Goal: Task Accomplishment & Management: Manage account settings

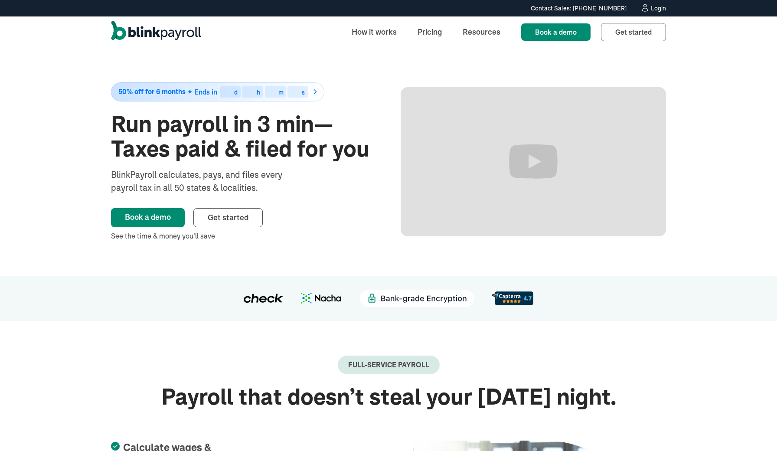
click at [654, 10] on div "Login" at bounding box center [658, 8] width 15 height 6
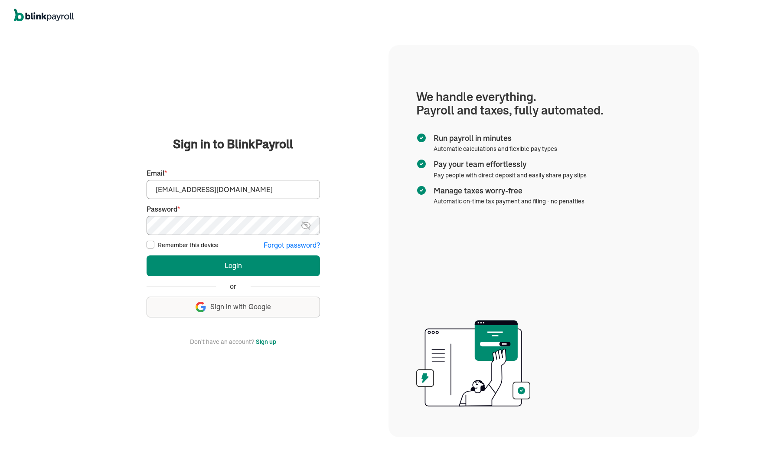
type input "spouses@spousescleaninghouses.com"
click at [216, 268] on button "Login" at bounding box center [233, 265] width 173 height 21
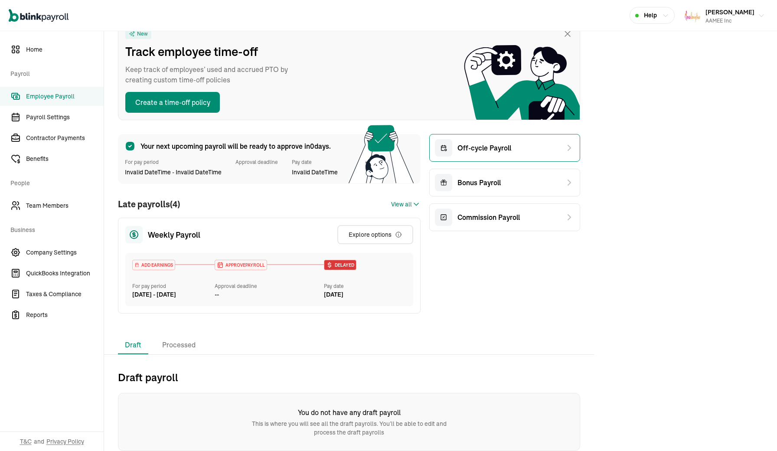
click at [540, 145] on div "Off-cycle Payroll" at bounding box center [504, 148] width 151 height 28
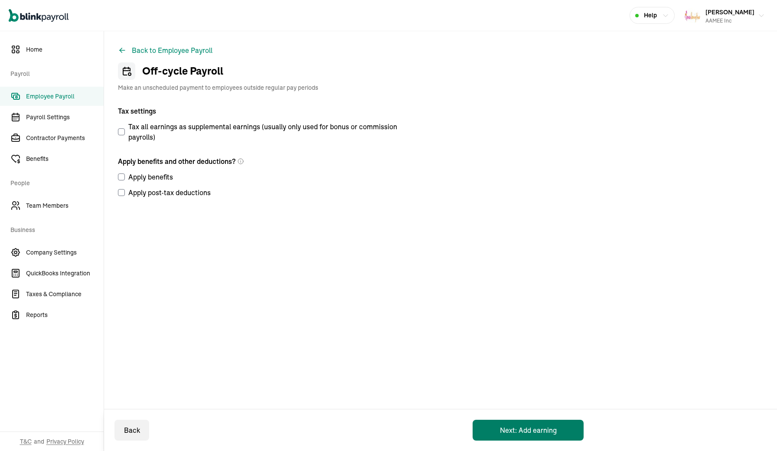
click at [530, 431] on button "Next: Add earning" at bounding box center [528, 430] width 111 height 21
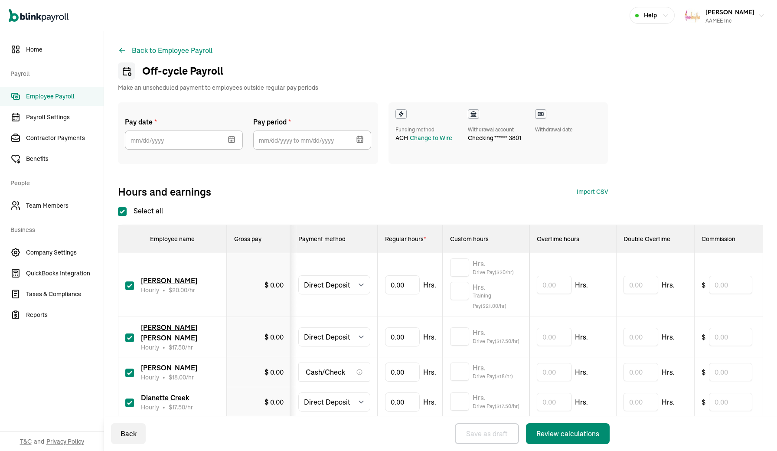
select select "direct_deposit"
select select "manual"
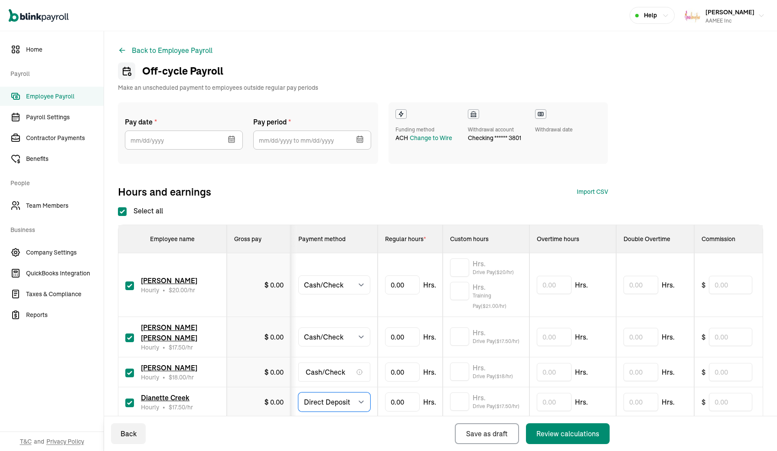
select select "manual"
click at [377, 173] on div "Pay date * Oct 2025 Mon Tue Wed Thu Fri Sat Sun 29 30 1 2 3 4 5 6 7 8 9 10 11 1…" at bounding box center [440, 150] width 645 height 96
click at [130, 372] on input "checkbox" at bounding box center [129, 373] width 9 height 9
checkbox input "false"
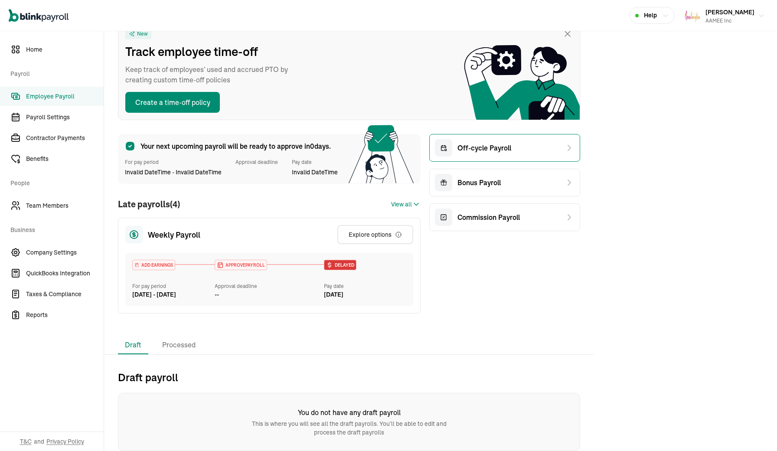
click at [540, 145] on div "Off-cycle Payroll" at bounding box center [504, 148] width 151 height 28
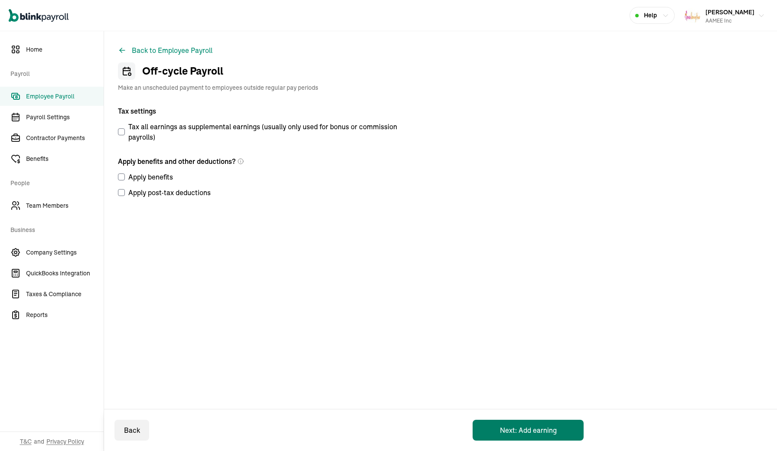
click at [530, 431] on button "Next: Add earning" at bounding box center [528, 430] width 111 height 21
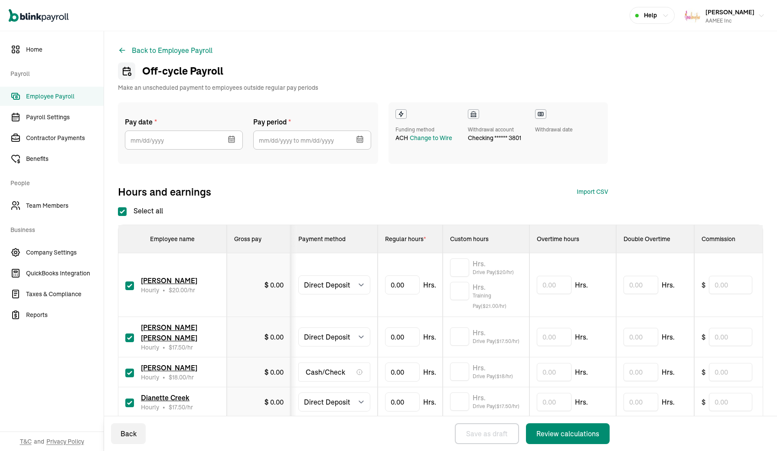
select select "direct_deposit"
select select "manual"
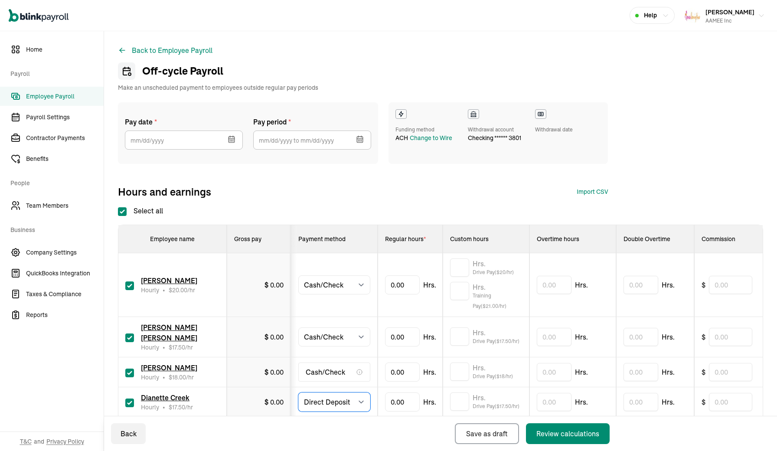
select select "manual"
click at [377, 173] on div "Pay date * [DATE] Mon Tue Wed Thu Fri Sat Sun 29 30 1 2 3 4 5 6 7 8 9 10 11 12 …" at bounding box center [440, 150] width 645 height 96
click at [130, 372] on input "checkbox" at bounding box center [129, 373] width 9 height 9
checkbox input "false"
select select "manual"
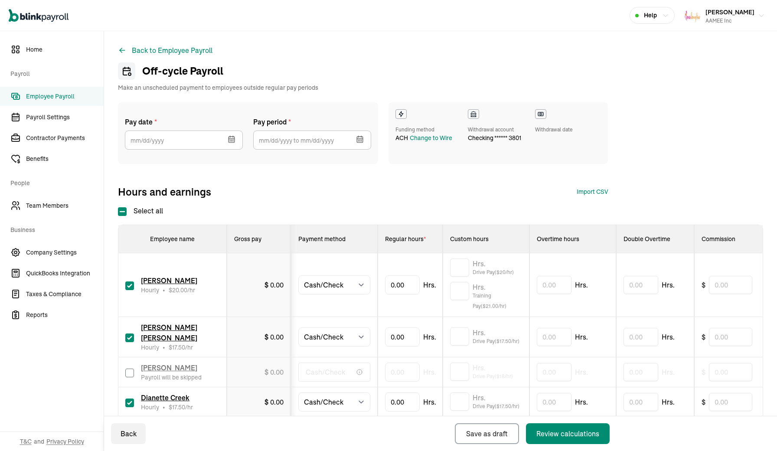
select select "manual"
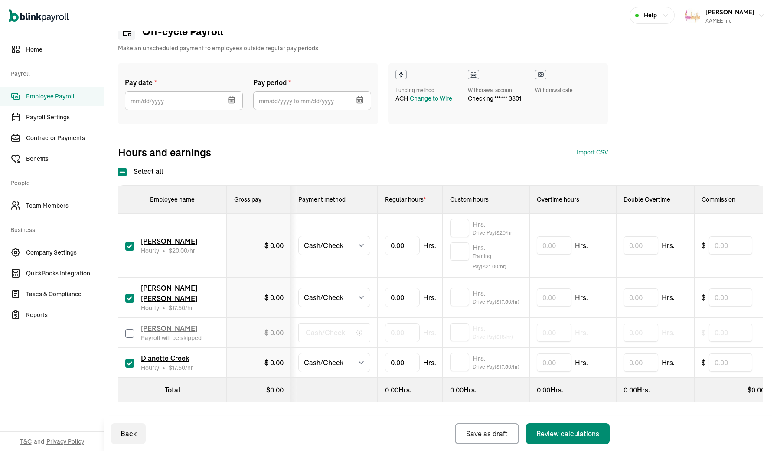
scroll to position [39, 0]
click at [460, 232] on input "text" at bounding box center [459, 228] width 19 height 18
type input "18.55"
type input "27.13"
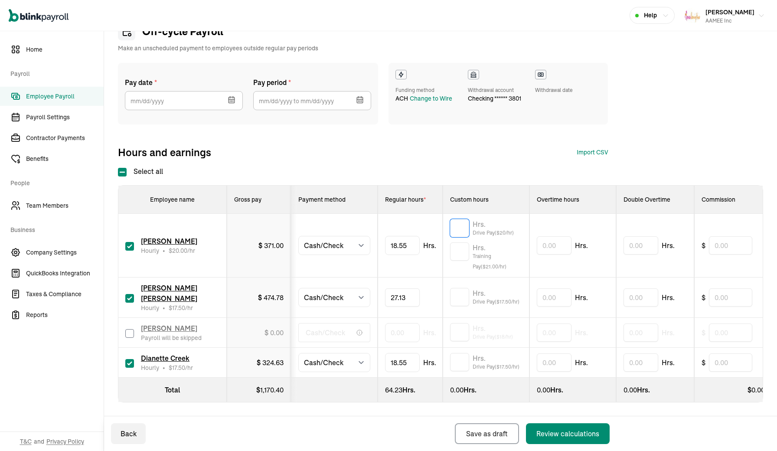
click at [460, 224] on input "text" at bounding box center [459, 228] width 19 height 18
type input "2.81"
click at [464, 298] on input "text" at bounding box center [459, 297] width 19 height 18
type input "5.06"
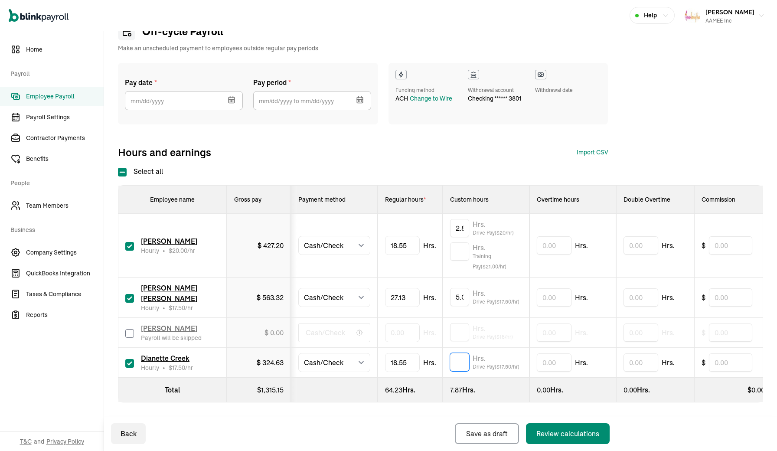
click at [455, 360] on input "text" at bounding box center [459, 362] width 19 height 18
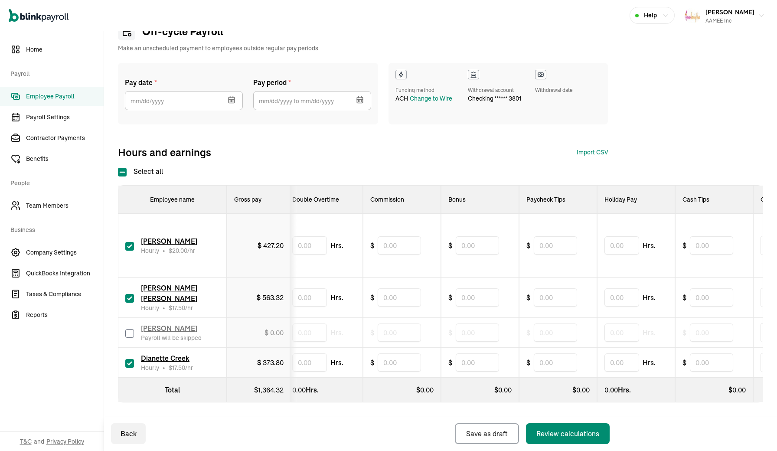
type input "2.81"
click at [562, 298] on input "text" at bounding box center [555, 297] width 43 height 18
type input "15.60"
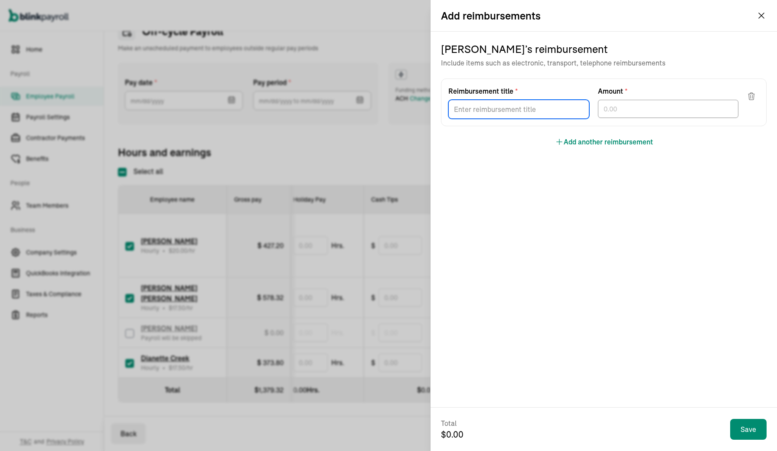
click at [553, 112] on input "Reimbursement title *" at bounding box center [518, 109] width 141 height 19
type input "p"
type input "Park N Pay"
click at [527, 153] on div "Danielle Estep ’s reimbursement Include items such as electronic, transport, te…" at bounding box center [604, 95] width 326 height 126
click at [564, 144] on button "Add another reimbursement" at bounding box center [604, 142] width 98 height 10
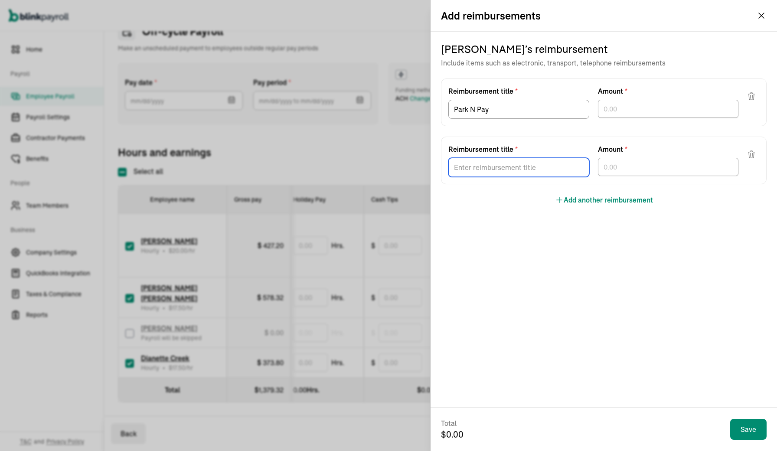
click at [545, 168] on input "Reimbursement title *" at bounding box center [518, 167] width 141 height 19
type input "p"
type input "Parking"
click at [497, 111] on input "Park N Pay" at bounding box center [518, 109] width 141 height 19
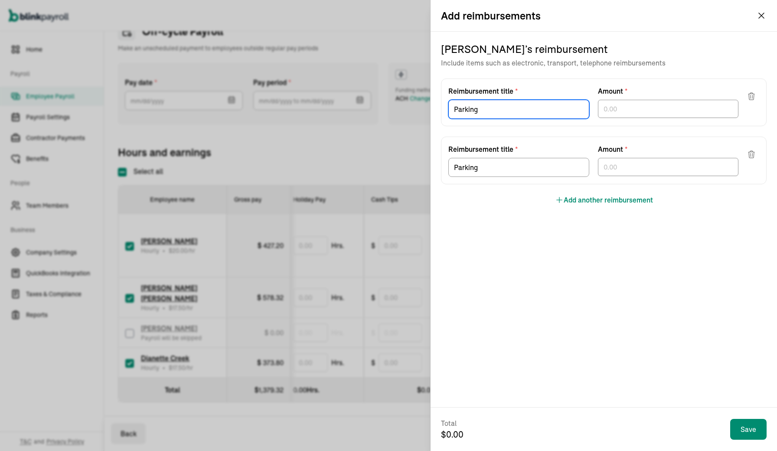
type input "Parking"
click at [580, 200] on button "Add another reimbursement" at bounding box center [604, 200] width 98 height 10
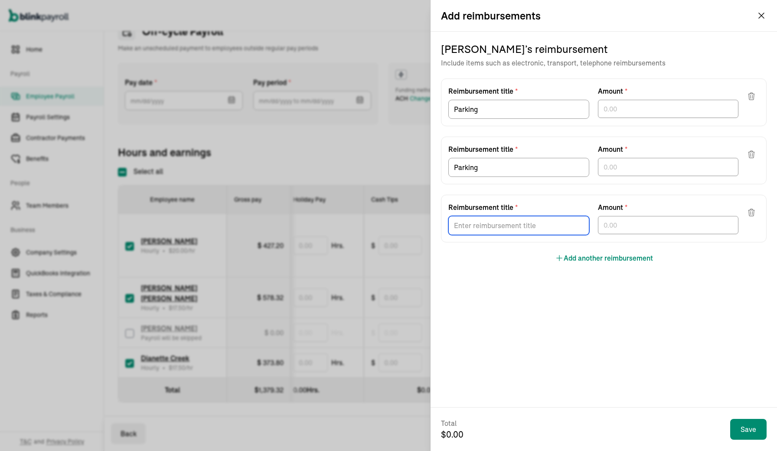
click at [532, 225] on input "Reimbursement title *" at bounding box center [518, 225] width 141 height 19
type input "Gas"
click at [611, 113] on input "text" at bounding box center [668, 109] width 141 height 18
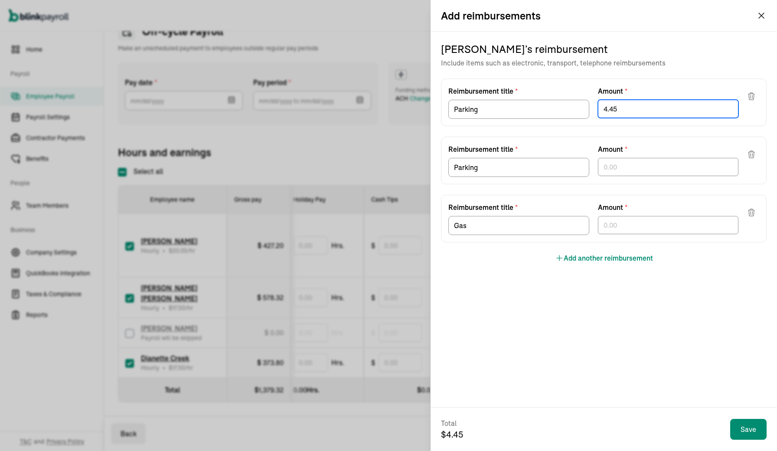
type input "4.45"
click at [579, 107] on input "Parking" at bounding box center [518, 109] width 141 height 19
type input "Parking Oct 6 2025"
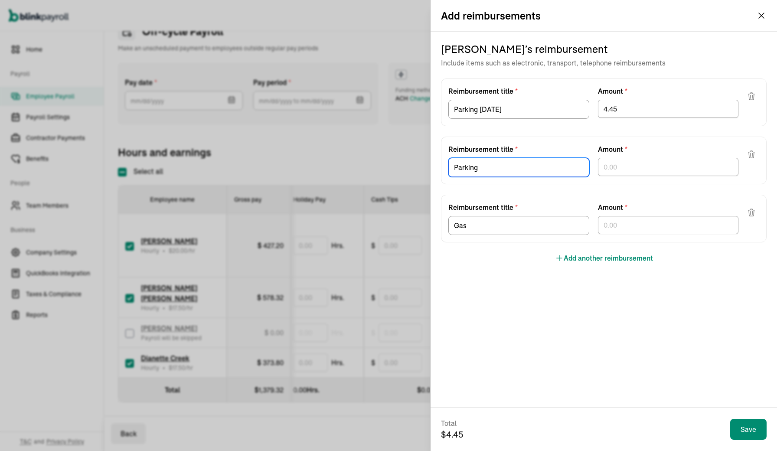
click at [549, 170] on input "Parking" at bounding box center [518, 167] width 141 height 19
type input "Parking Oct 8 2025"
click at [608, 166] on input "text" at bounding box center [668, 167] width 141 height 18
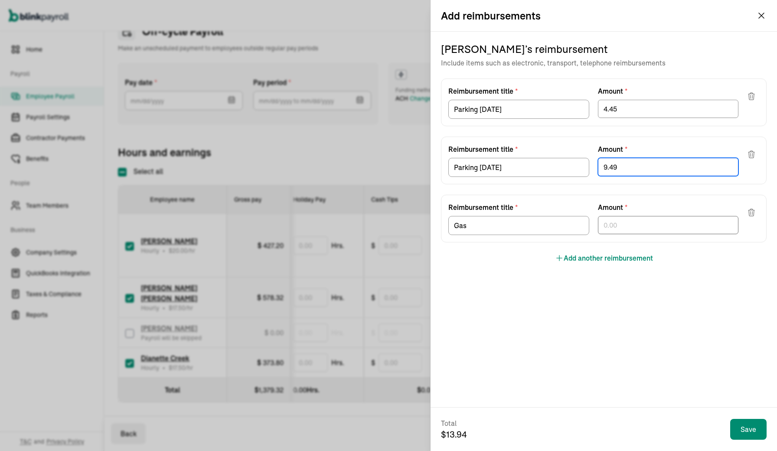
type input "9.49"
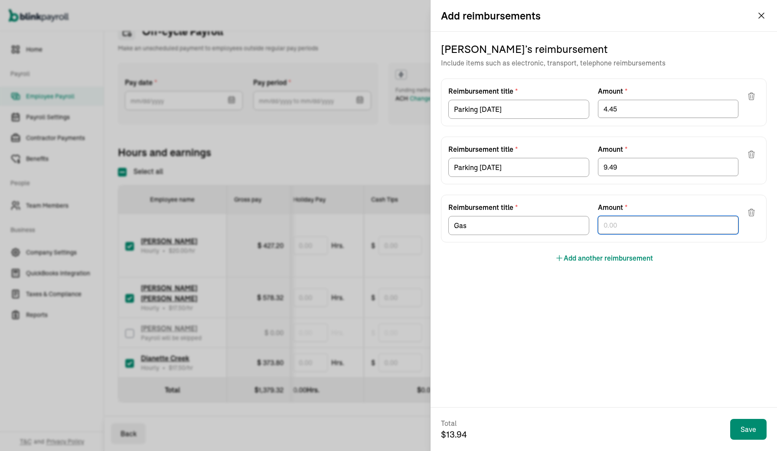
click at [613, 226] on input "text" at bounding box center [668, 225] width 141 height 18
type input "26.12"
click at [570, 229] on input "Gas" at bounding box center [518, 225] width 141 height 19
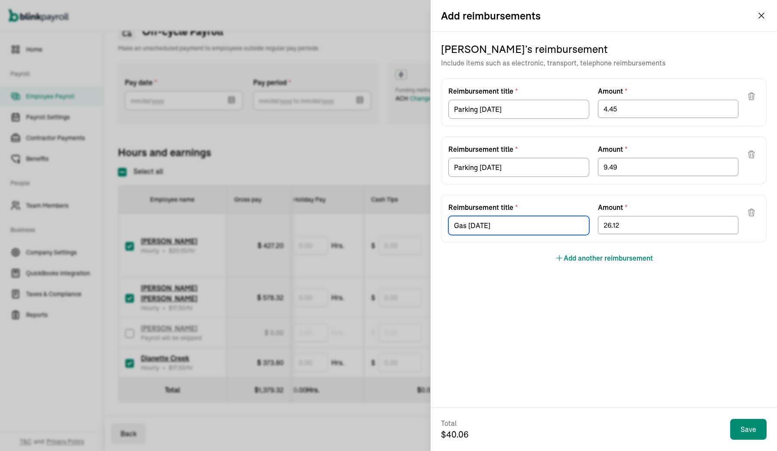
type input "Gas Oct 9 2025"
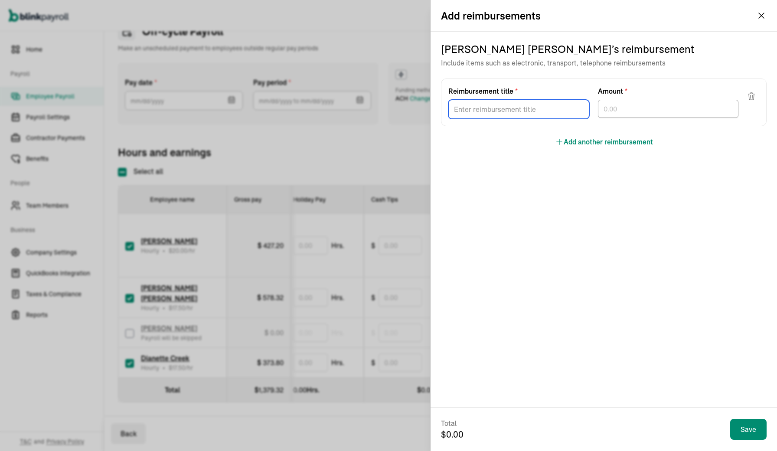
click at [527, 114] on input "Reimbursement title *" at bounding box center [518, 109] width 141 height 19
type input "G"
type input "Gas Sept 24 2025"
click at [613, 112] on input "text" at bounding box center [668, 109] width 141 height 18
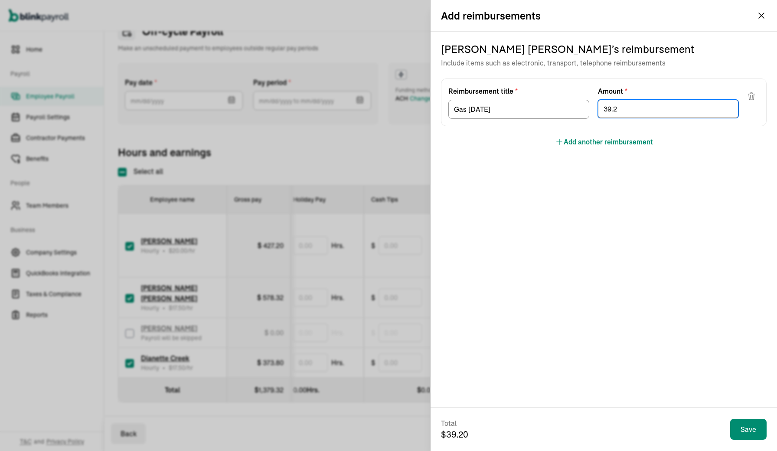
type input "39.23"
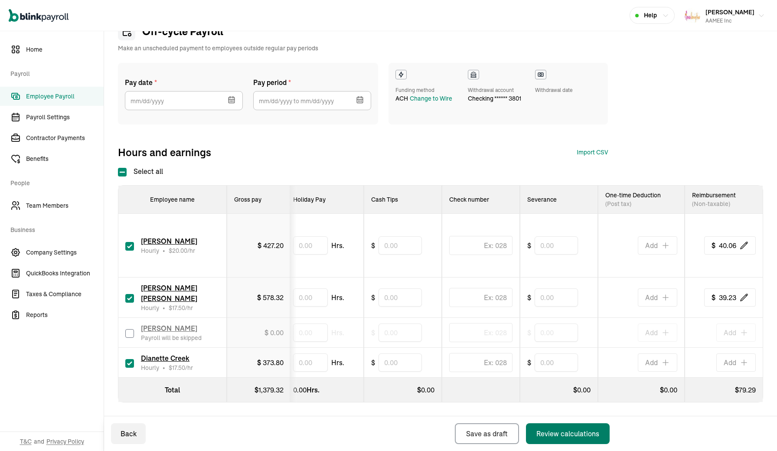
click at [594, 433] on div "Review calculations" at bounding box center [567, 433] width 63 height 10
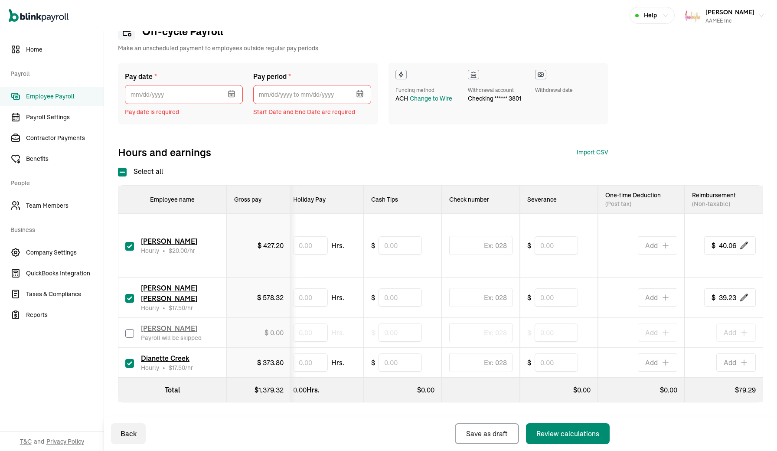
click at [232, 96] on icon "button" at bounding box center [231, 93] width 9 height 9
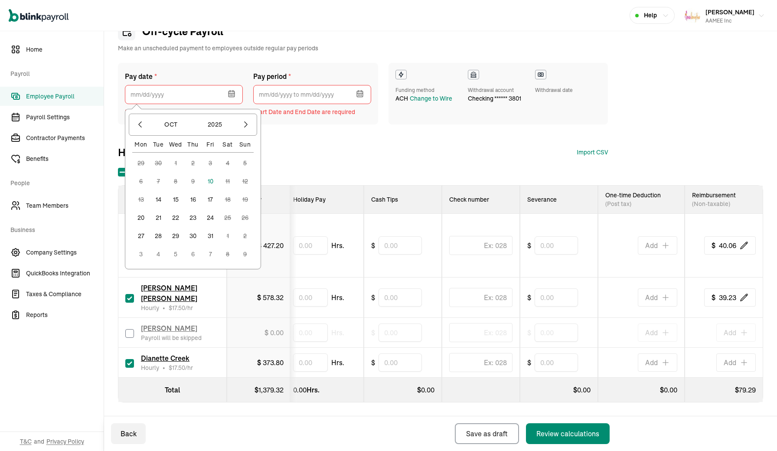
click at [211, 180] on button "10" at bounding box center [210, 181] width 17 height 17
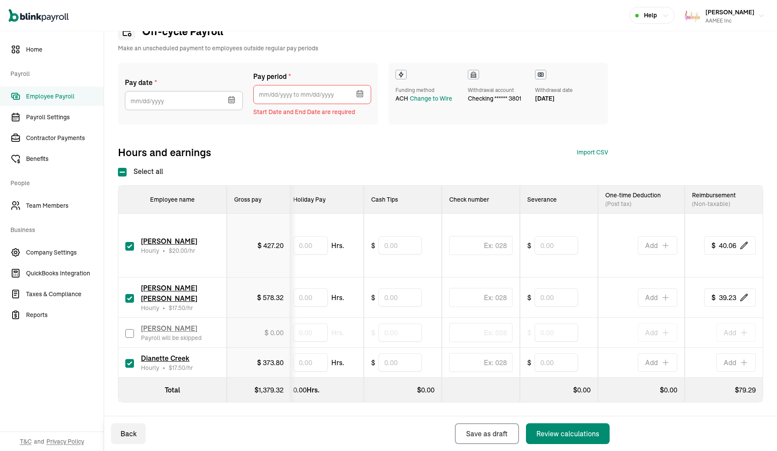
type input "10/10/2025"
click at [361, 95] on icon "button" at bounding box center [360, 93] width 9 height 9
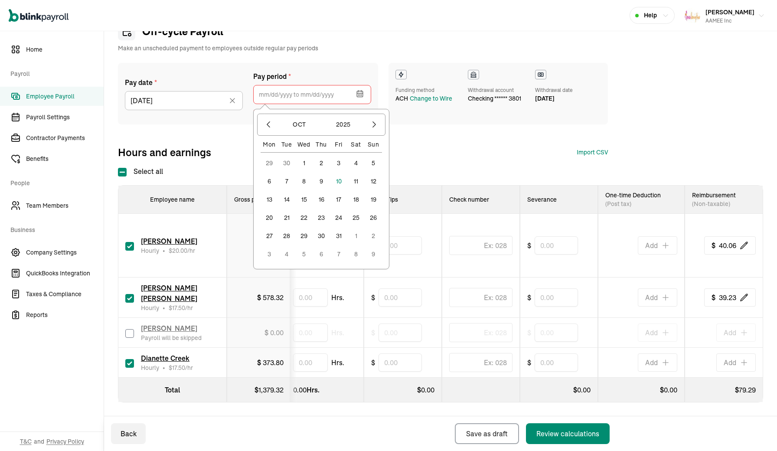
click at [269, 161] on button "29" at bounding box center [269, 162] width 17 height 17
click at [336, 253] on button "3" at bounding box center [338, 253] width 17 height 17
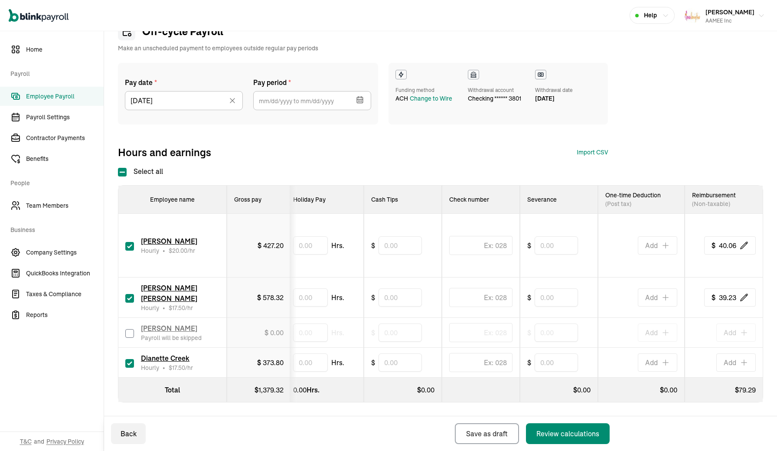
type input "09/29/2025 ~ 10/03/2025"
click at [551, 431] on div "Review calculations" at bounding box center [567, 433] width 63 height 10
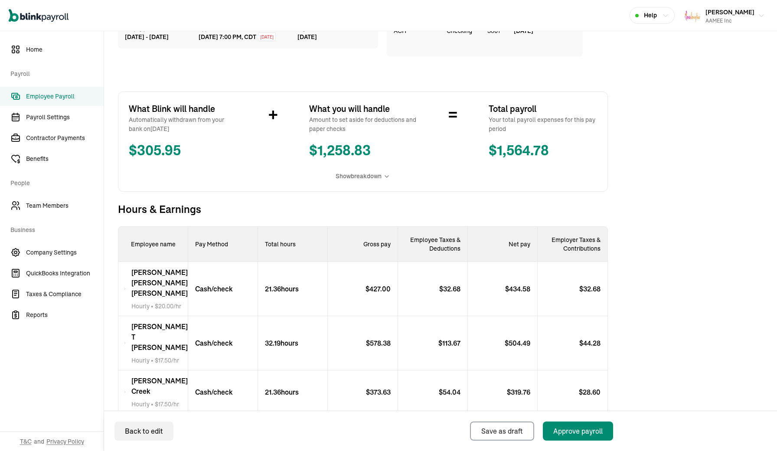
scroll to position [106, 0]
click at [598, 430] on div "Approve payroll" at bounding box center [577, 431] width 49 height 10
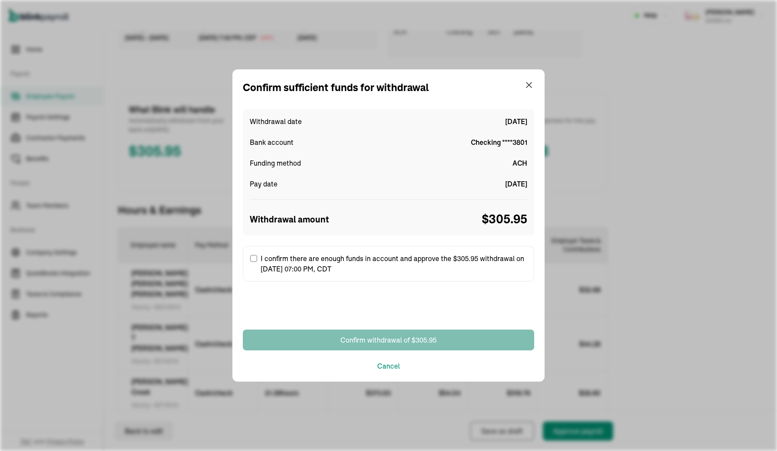
click at [254, 261] on input "I confirm there are enough funds in account and approve the $305.95 withdrawal …" at bounding box center [253, 258] width 7 height 7
checkbox input "true"
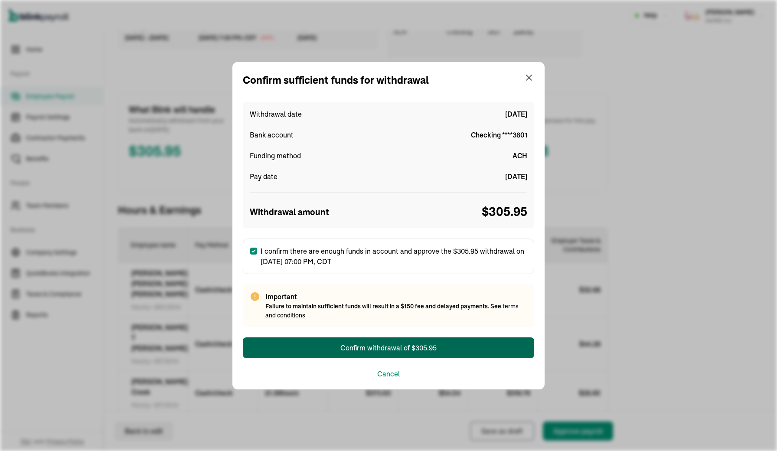
click at [379, 349] on div "Confirm withdrawal of $305.95" at bounding box center [388, 348] width 96 height 10
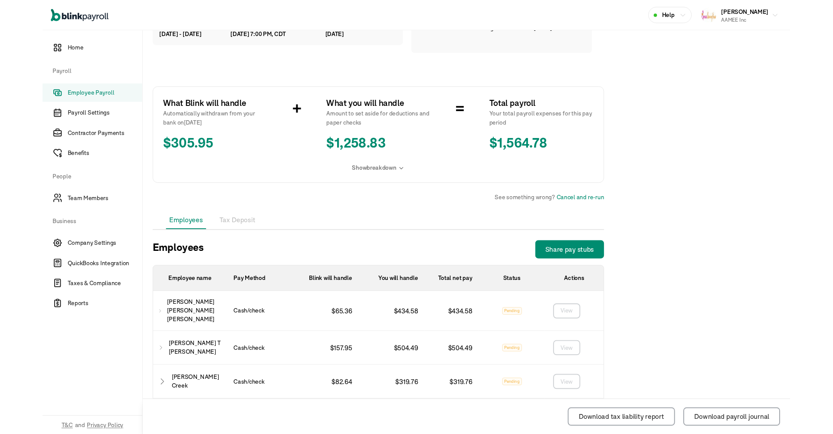
scroll to position [79, 0]
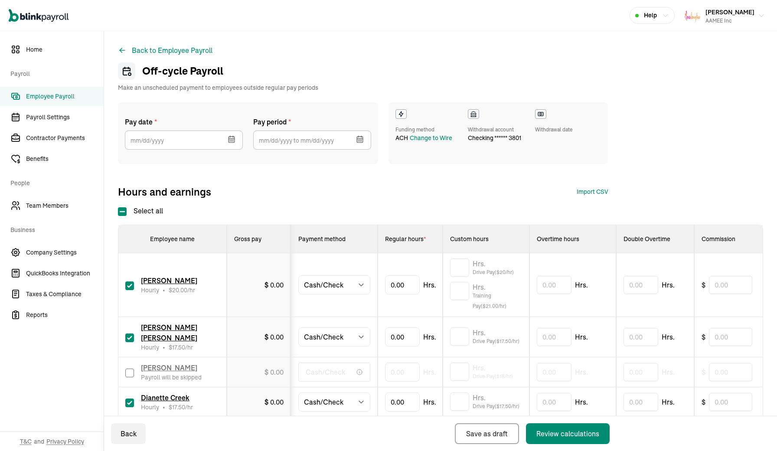
select select "manual"
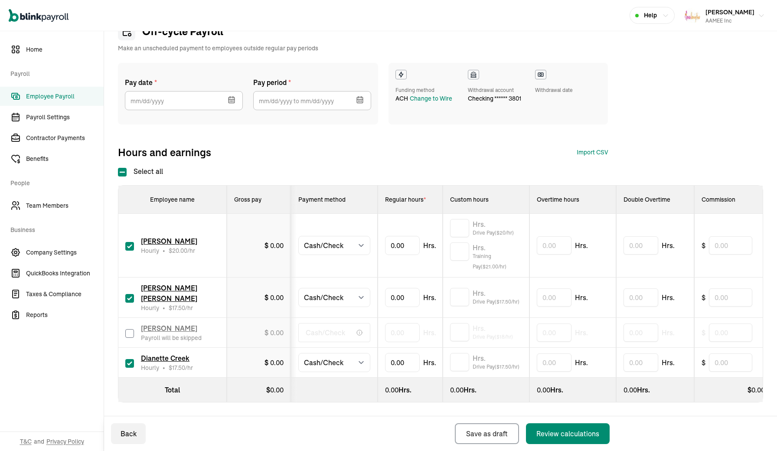
scroll to position [39, 0]
click at [460, 232] on input "text" at bounding box center [459, 228] width 19 height 18
type input "18.55"
type input "27.13"
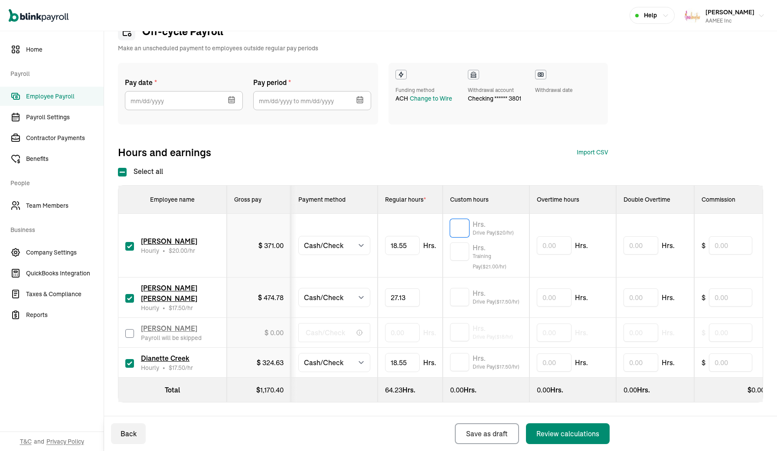
click at [460, 224] on input "text" at bounding box center [459, 228] width 19 height 18
type input "2.81"
click at [464, 298] on input "text" at bounding box center [459, 297] width 19 height 18
type input "5.06"
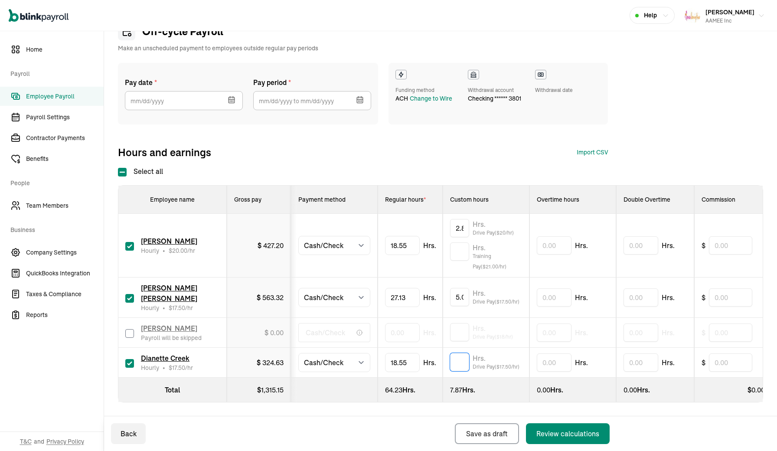
click at [455, 360] on input "text" at bounding box center [459, 362] width 19 height 18
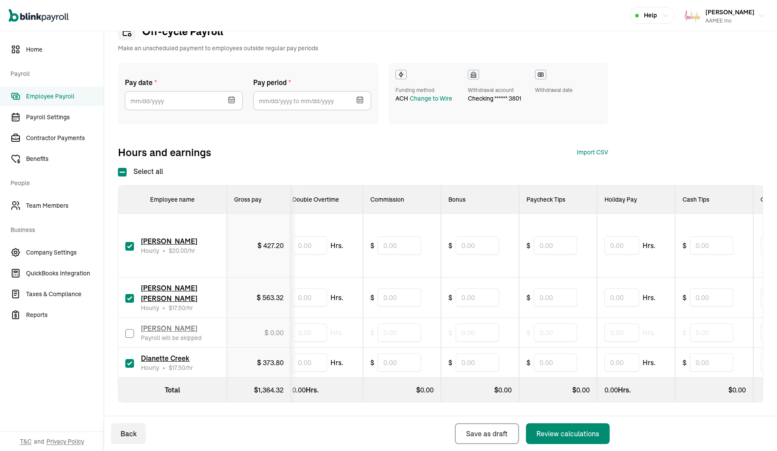
type input "2.81"
click at [562, 298] on input "text" at bounding box center [555, 297] width 43 height 18
type input "15.60"
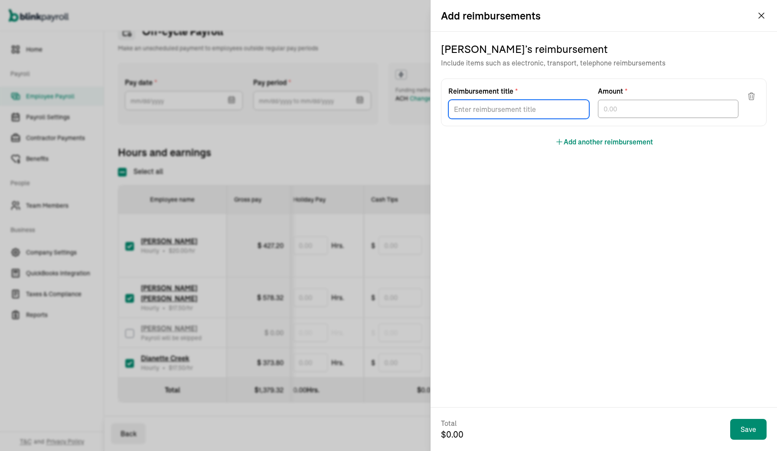
click at [553, 112] on input "Reimbursement title *" at bounding box center [518, 109] width 141 height 19
type input "p"
type input "Park N Pay"
click at [527, 153] on div "Danielle Estep ’s reimbursement Include items such as electronic, transport, te…" at bounding box center [604, 95] width 326 height 126
click at [564, 144] on button "Add another reimbursement" at bounding box center [604, 142] width 98 height 10
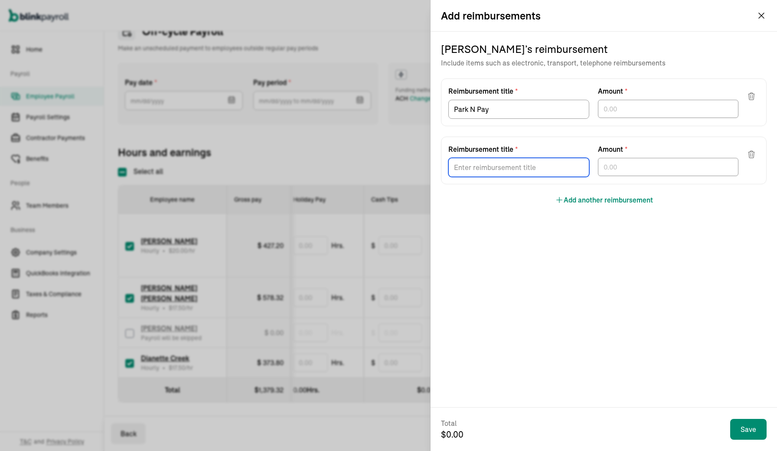
click at [545, 168] on input "Reimbursement title *" at bounding box center [518, 167] width 141 height 19
type input "p"
type input "Parking"
click at [497, 111] on input "Park N Pay" at bounding box center [518, 109] width 141 height 19
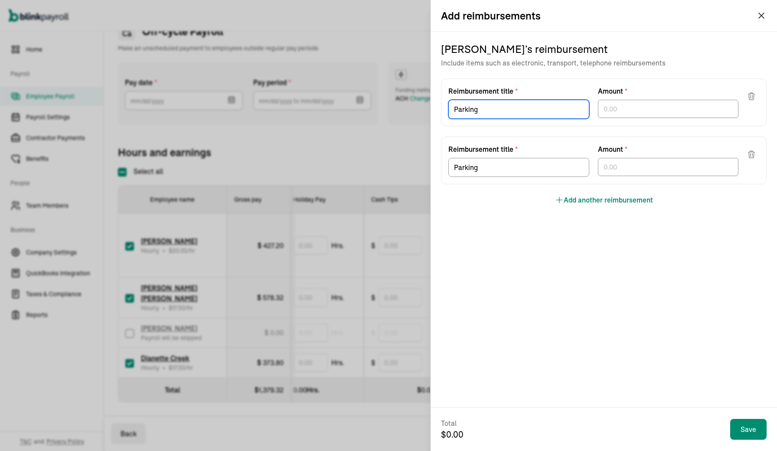
type input "Parking"
click at [580, 200] on button "Add another reimbursement" at bounding box center [604, 200] width 98 height 10
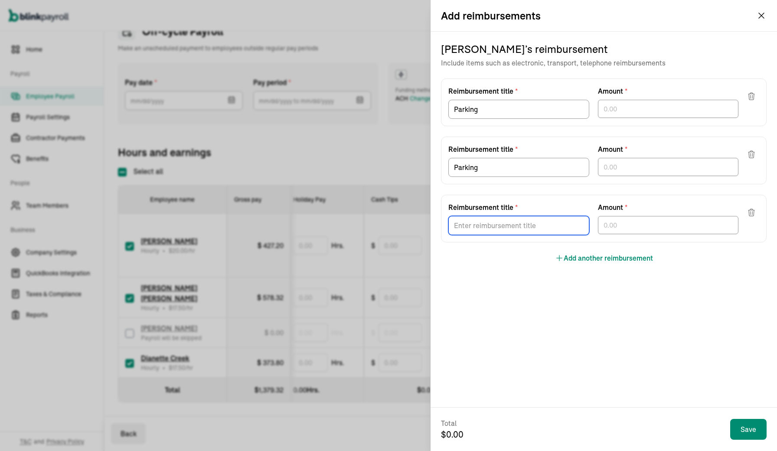
click at [532, 225] on input "Reimbursement title *" at bounding box center [518, 225] width 141 height 19
type input "Gas"
click at [611, 113] on input "text" at bounding box center [668, 109] width 141 height 18
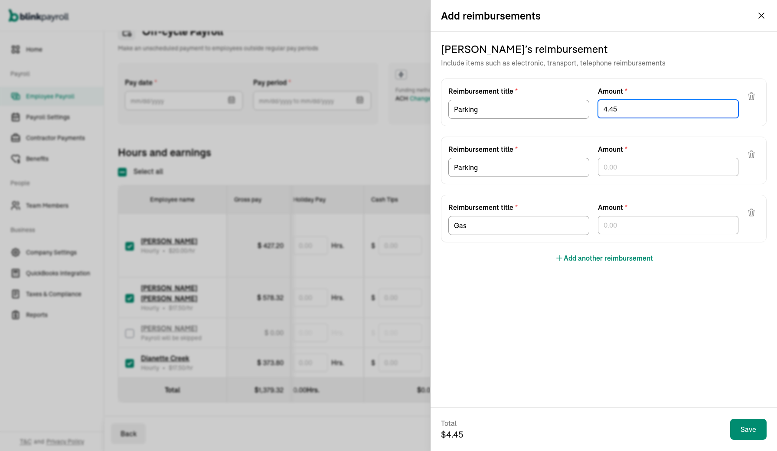
type input "4.45"
click at [579, 107] on input "Parking" at bounding box center [518, 109] width 141 height 19
type input "Parking Oct 6 2025"
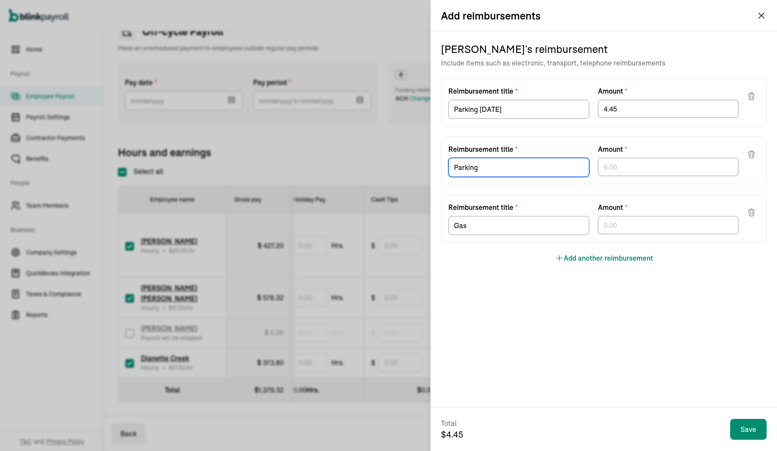
click at [549, 170] on input "Parking" at bounding box center [518, 167] width 141 height 19
type input "Parking Oct 8 2025"
click at [608, 166] on input "text" at bounding box center [668, 167] width 141 height 18
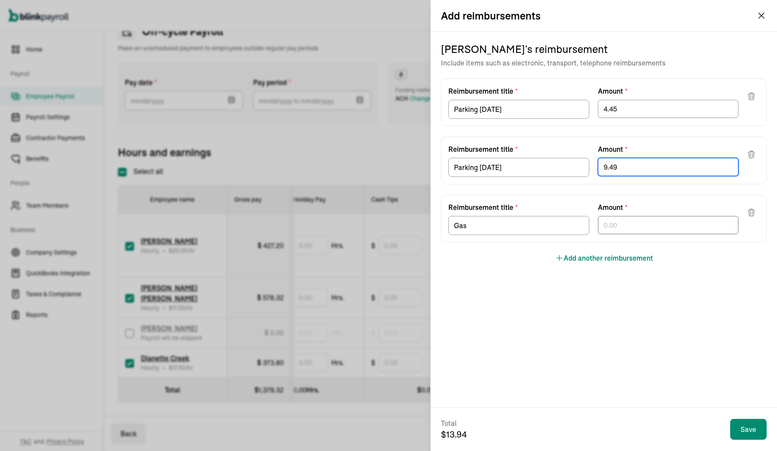
type input "9.49"
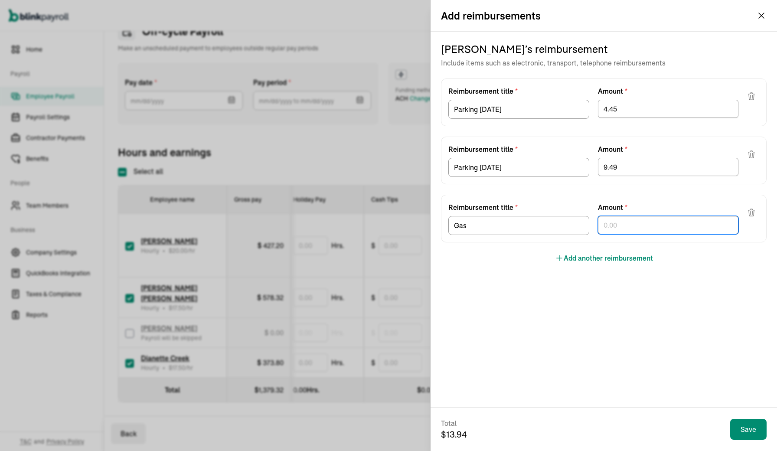
click at [613, 226] on input "text" at bounding box center [668, 225] width 141 height 18
type input "26.12"
click at [570, 229] on input "Gas" at bounding box center [518, 225] width 141 height 19
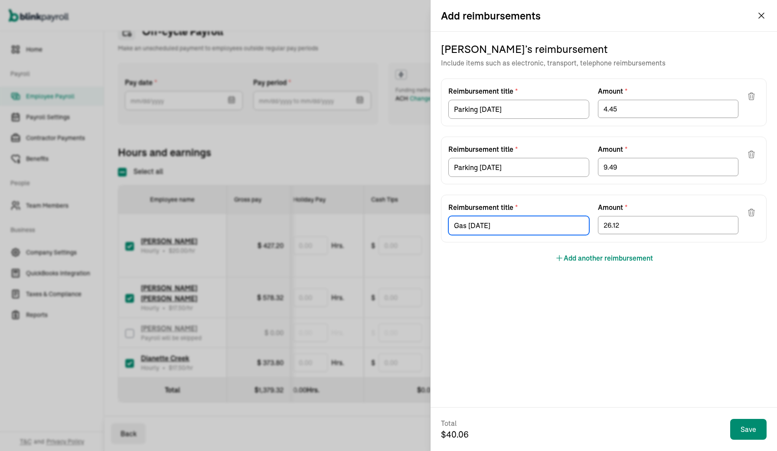
type input "Gas Oct 9 2025"
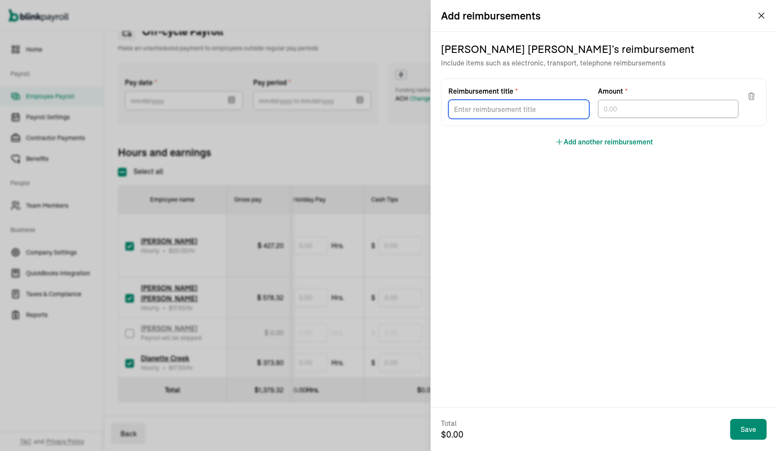
click at [527, 114] on input "Reimbursement title *" at bounding box center [518, 109] width 141 height 19
type input "G"
type input "Gas Sept 24 2025"
click at [613, 112] on input "text" at bounding box center [668, 109] width 141 height 18
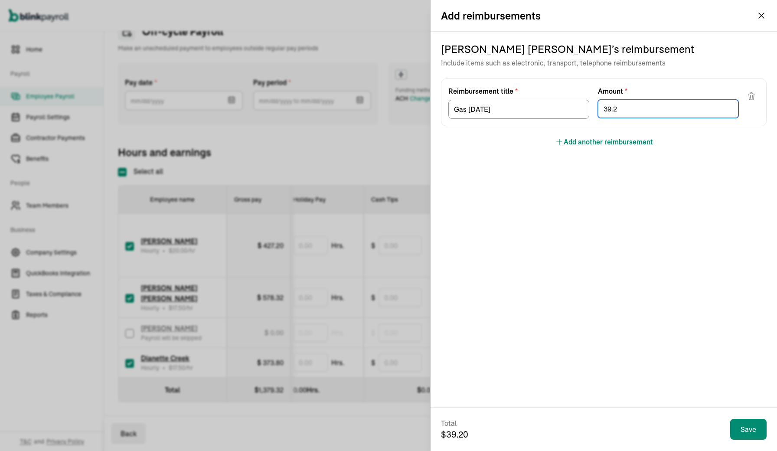
type input "39.23"
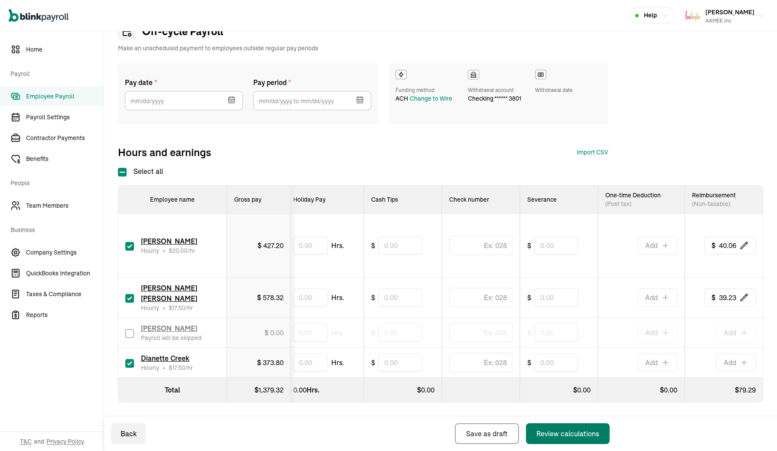
click at [594, 433] on div "Review calculations" at bounding box center [567, 433] width 63 height 10
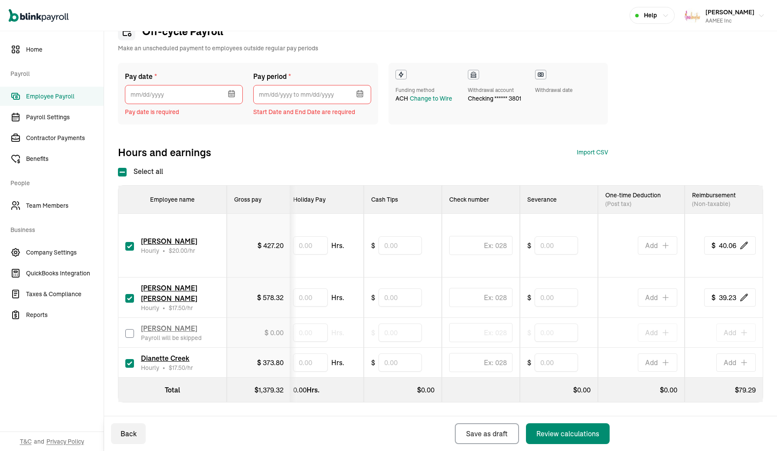
click at [232, 96] on icon "button" at bounding box center [231, 93] width 9 height 9
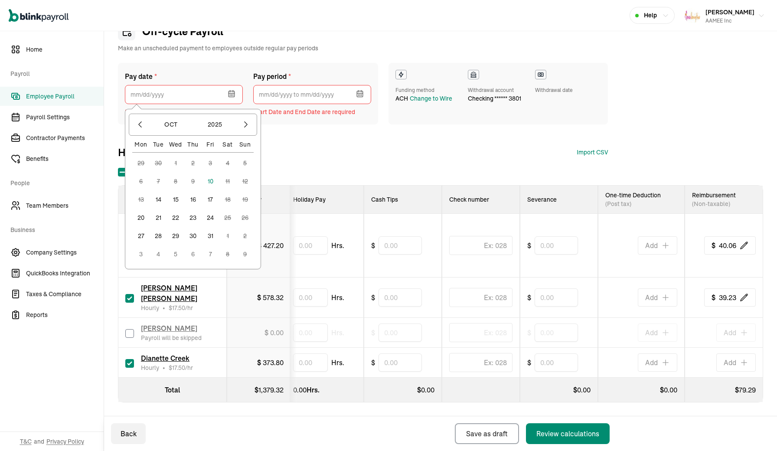
click at [211, 180] on button "10" at bounding box center [210, 181] width 17 height 17
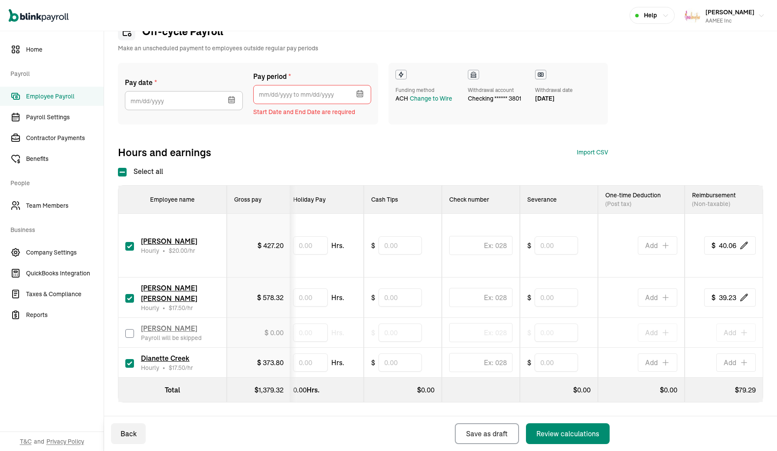
type input "10/10/2025"
click at [361, 95] on icon "button" at bounding box center [360, 93] width 9 height 9
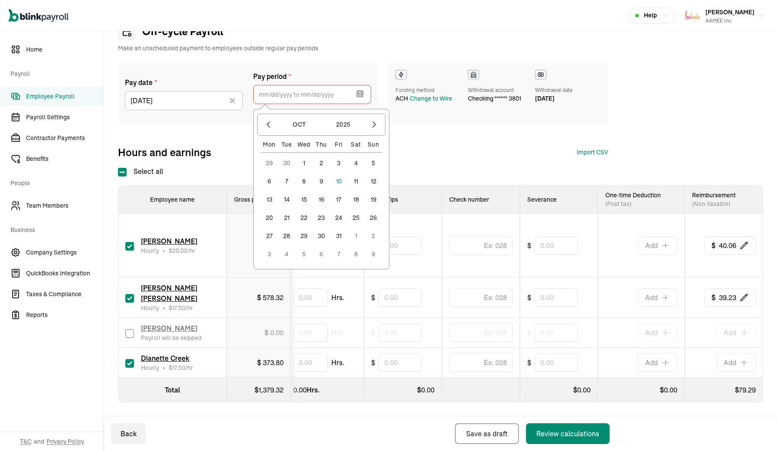
click at [269, 161] on button "29" at bounding box center [269, 162] width 17 height 17
click at [336, 253] on button "3" at bounding box center [338, 253] width 17 height 17
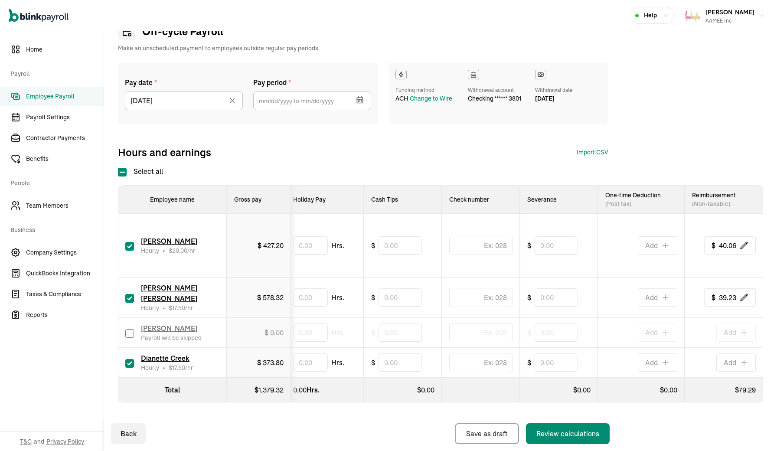
type input "09/29/2025 ~ 10/03/2025"
click at [551, 431] on div "Review calculations" at bounding box center [567, 433] width 63 height 10
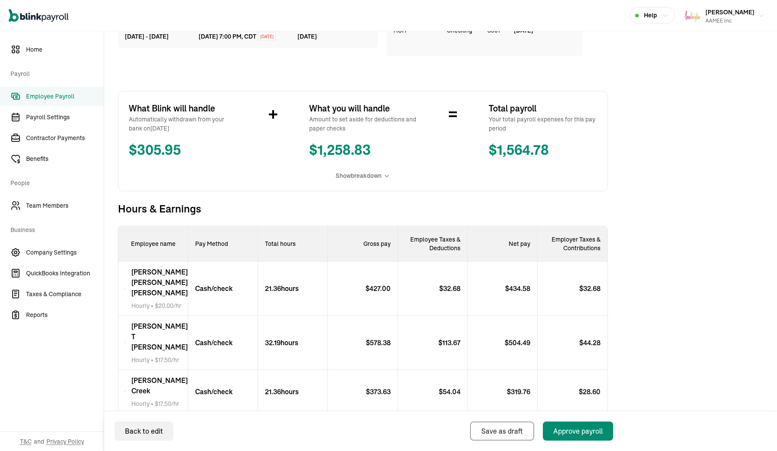
scroll to position [106, 0]
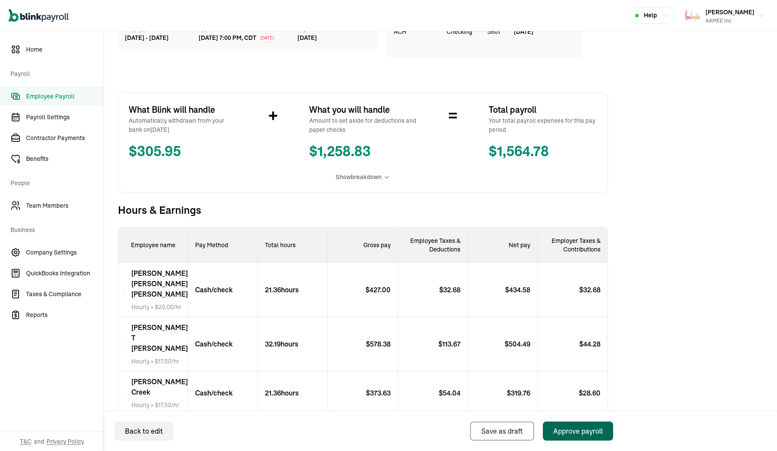
click at [598, 430] on div "Approve payroll" at bounding box center [577, 431] width 49 height 10
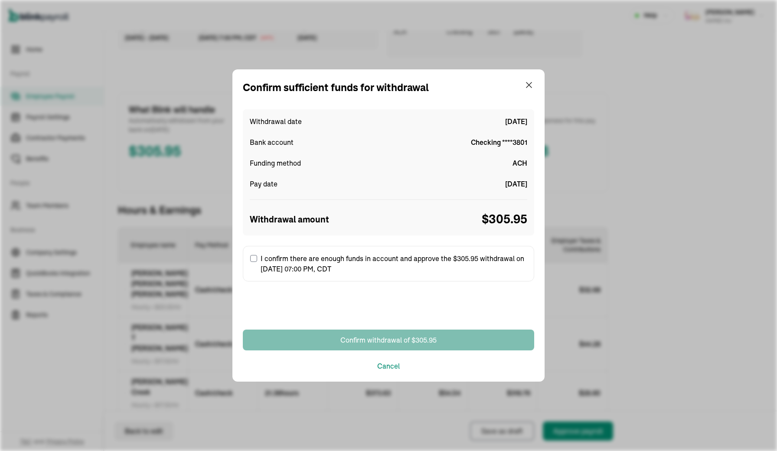
click at [254, 261] on input "I confirm there are enough funds in account and approve the $305.95 withdrawal …" at bounding box center [253, 258] width 7 height 7
checkbox input "true"
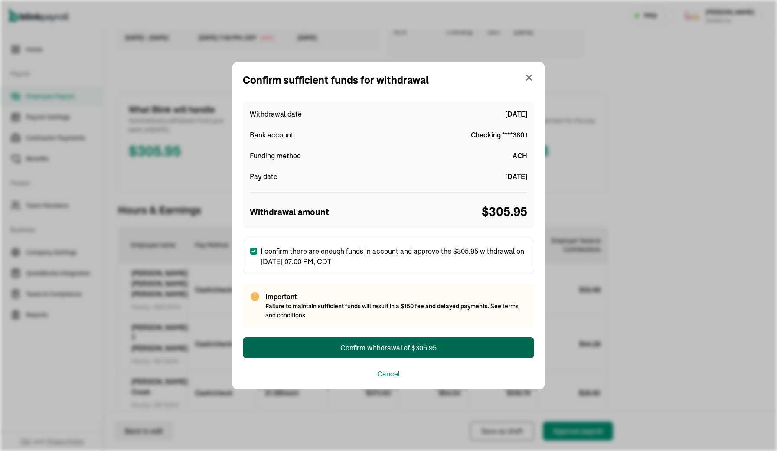
click at [379, 349] on div "Confirm withdrawal of $305.95" at bounding box center [388, 348] width 96 height 10
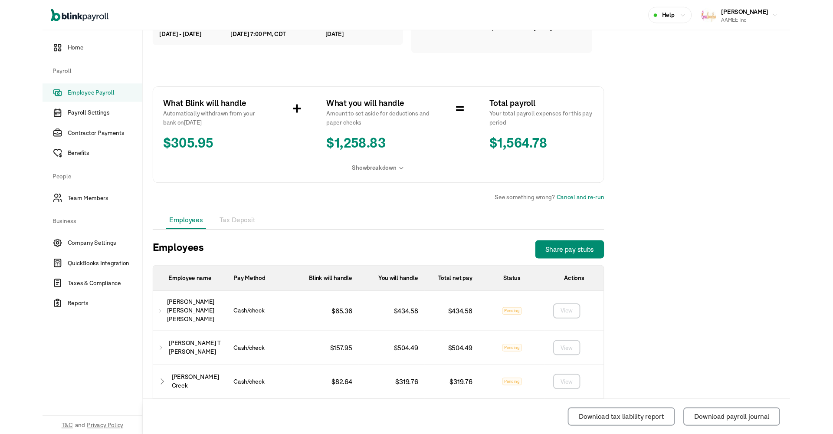
scroll to position [79, 0]
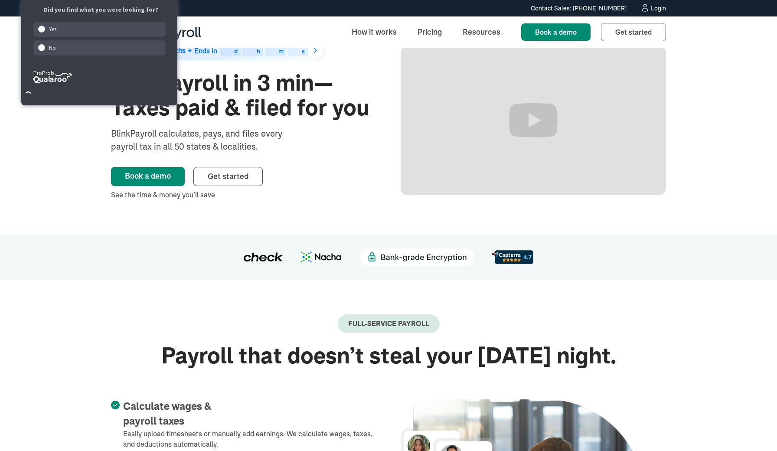
scroll to position [13, 0]
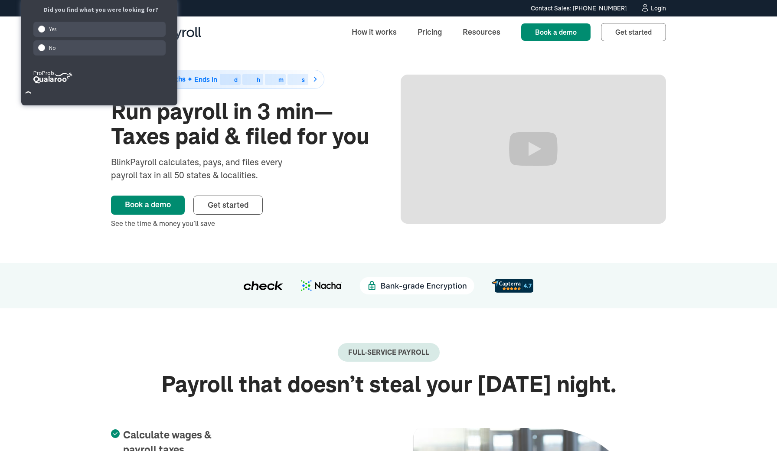
click at [55, 160] on div "50% off for 6 months Ends in 00 d 00 h 00 m 00 s Run payroll in 3 min—Taxes pai…" at bounding box center [388, 149] width 777 height 228
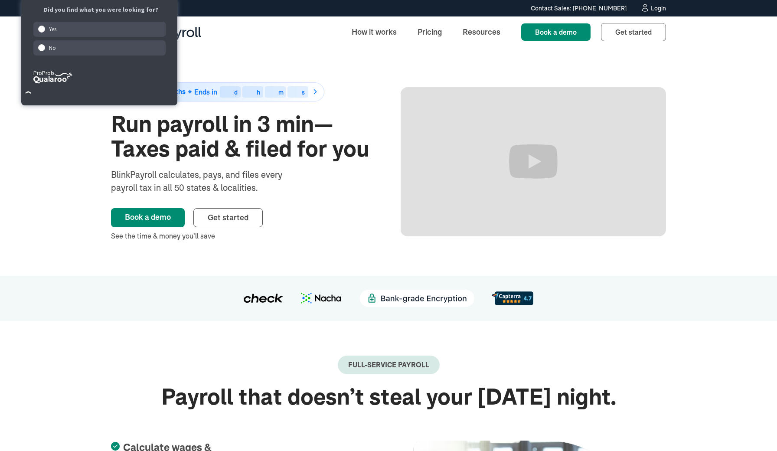
scroll to position [0, 0]
click at [653, 11] on div "Login" at bounding box center [658, 8] width 15 height 6
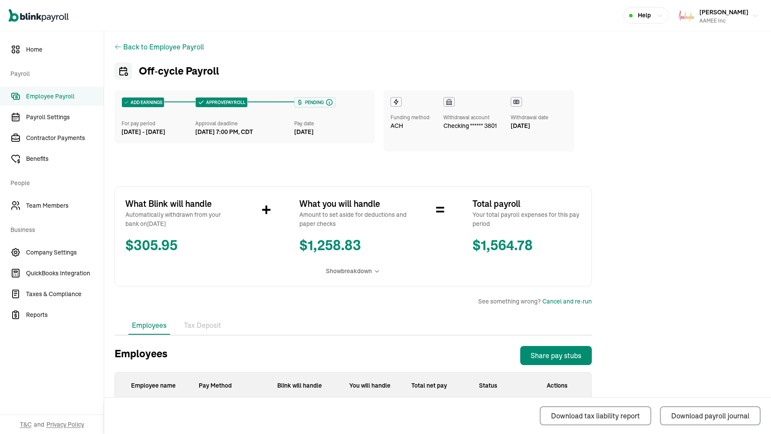
scroll to position [114, 0]
